Goal: Task Accomplishment & Management: Complete application form

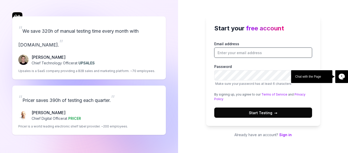
click at [231, 51] on input "Email address" at bounding box center [264, 52] width 98 height 10
type input "[PERSON_NAME][EMAIL_ADDRESS][DOMAIN_NAME]"
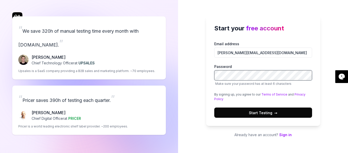
click at [207, 72] on div "Start your free account Email address [PERSON_NAME][EMAIL_ADDRESS][DOMAIN_NAME]…" at bounding box center [263, 71] width 114 height 110
click at [189, 102] on div "Start your free account Email address [PERSON_NAME][EMAIL_ADDRESS][DOMAIN_NAME]…" at bounding box center [263, 76] width 170 height 153
click at [250, 110] on span "Start Testing →" at bounding box center [263, 112] width 29 height 5
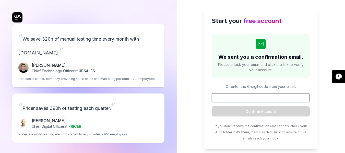
click at [250, 98] on input at bounding box center [260, 97] width 98 height 9
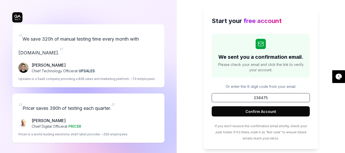
type input "238475"
click at [266, 109] on button "Confirm Account" at bounding box center [260, 111] width 98 height 10
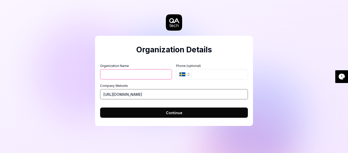
drag, startPoint x: 141, startPoint y: 95, endPoint x: 119, endPoint y: 95, distance: 21.9
click at [119, 95] on input "[URL][DOMAIN_NAME]" at bounding box center [174, 94] width 148 height 10
drag, startPoint x: 113, startPoint y: 75, endPoint x: 154, endPoint y: 67, distance: 42.2
click at [113, 75] on input "Organization Name" at bounding box center [136, 74] width 72 height 10
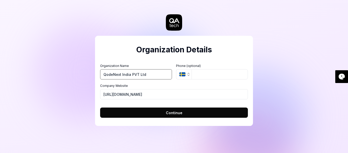
type input "QodeNext India PVT Ltd"
click at [167, 113] on span "Continue" at bounding box center [174, 112] width 17 height 5
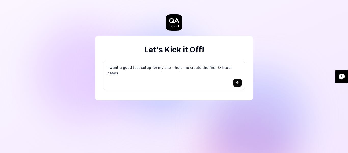
click at [188, 73] on textarea "I want a good test setup for my site - help me create the first 3-5 test cases" at bounding box center [174, 70] width 135 height 13
click at [179, 68] on textarea "I want a good test setup for my site - help me create the first 3-5 test cases" at bounding box center [174, 70] width 135 height 13
click at [169, 67] on textarea "I want a good test setup for my site - help me create the first 3-5 test cases" at bounding box center [174, 70] width 135 height 13
click at [190, 68] on textarea "I want a good test setup for my site - help me create the first 3-5 test cases" at bounding box center [174, 70] width 135 height 13
click at [238, 69] on textarea "I want a good test setup for my site - help me create the first 3-5 test cases" at bounding box center [174, 70] width 135 height 13
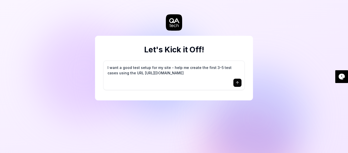
type textarea "I want a good test setup for my site - help me create the first 3-5 test cases …"
click at [235, 82] on button "submit" at bounding box center [238, 83] width 8 height 8
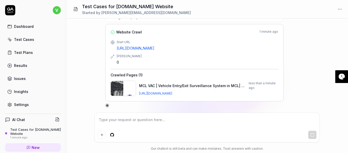
scroll to position [62, 0]
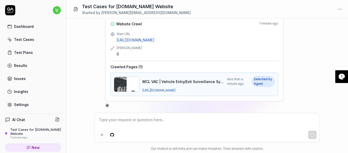
click at [148, 121] on textarea at bounding box center [207, 122] width 219 height 13
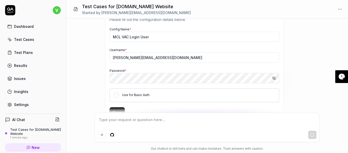
scroll to position [194, 0]
drag, startPoint x: 172, startPoint y: 61, endPoint x: 109, endPoint y: 64, distance: 63.0
click at [109, 64] on div "Create Username + Password Credentials Please fill out the configuration detail…" at bounding box center [194, 62] width 179 height 118
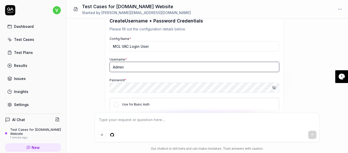
type input "Admin"
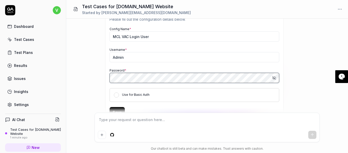
scroll to position [177, 0]
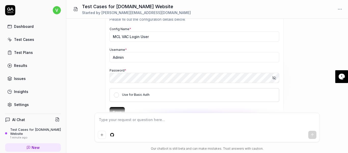
click at [291, 93] on div "Show reasoning I'll help you create a solid test foundation for your site! Let …" at bounding box center [207, 30] width 204 height 319
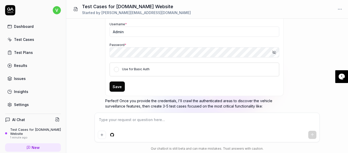
scroll to position [228, 0]
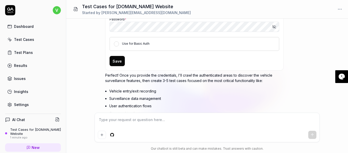
click at [114, 65] on button "Save" at bounding box center [117, 61] width 15 height 10
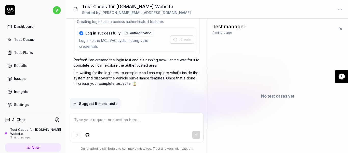
scroll to position [345, 0]
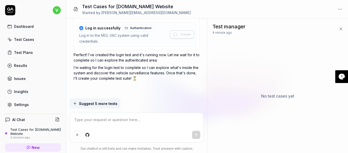
click at [74, 103] on icon "button" at bounding box center [75, 103] width 4 height 4
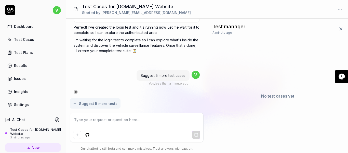
scroll to position [373, 0]
